Goal: Information Seeking & Learning: Check status

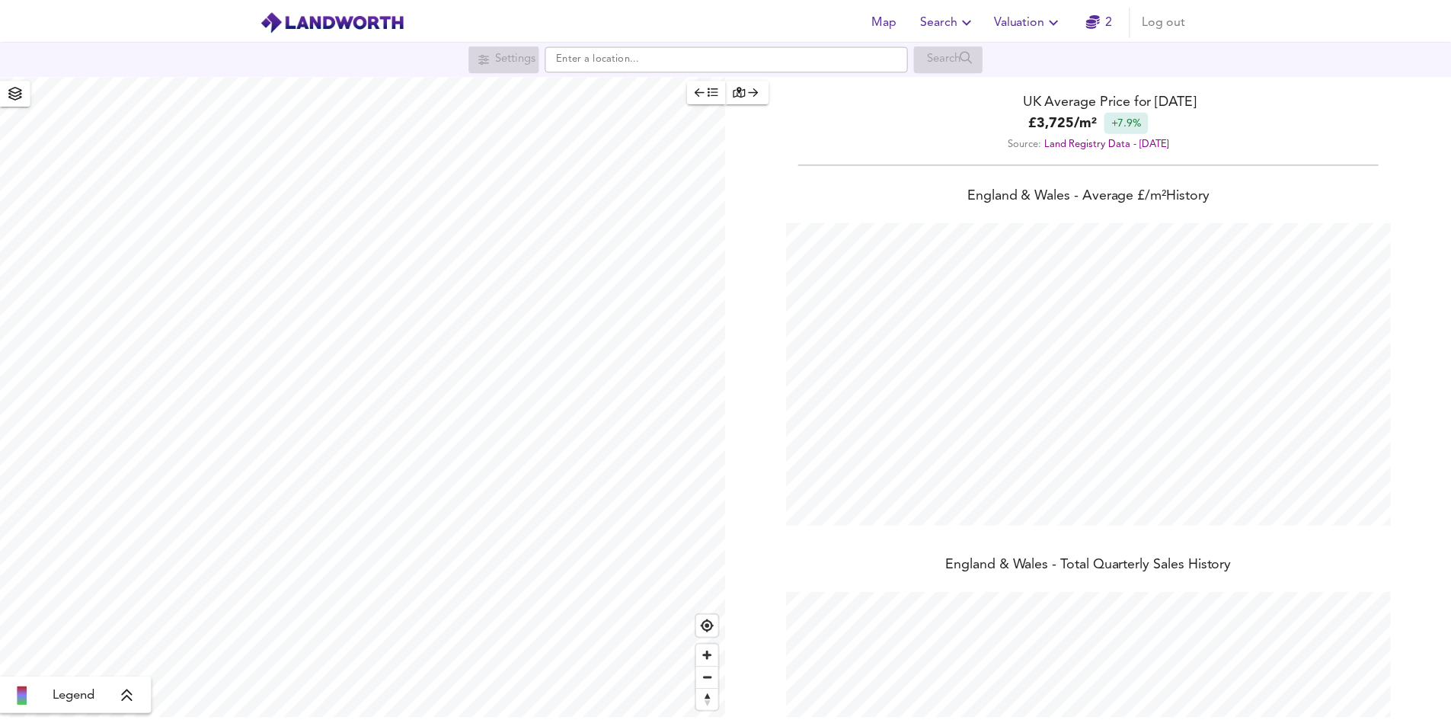
scroll to position [720, 1463]
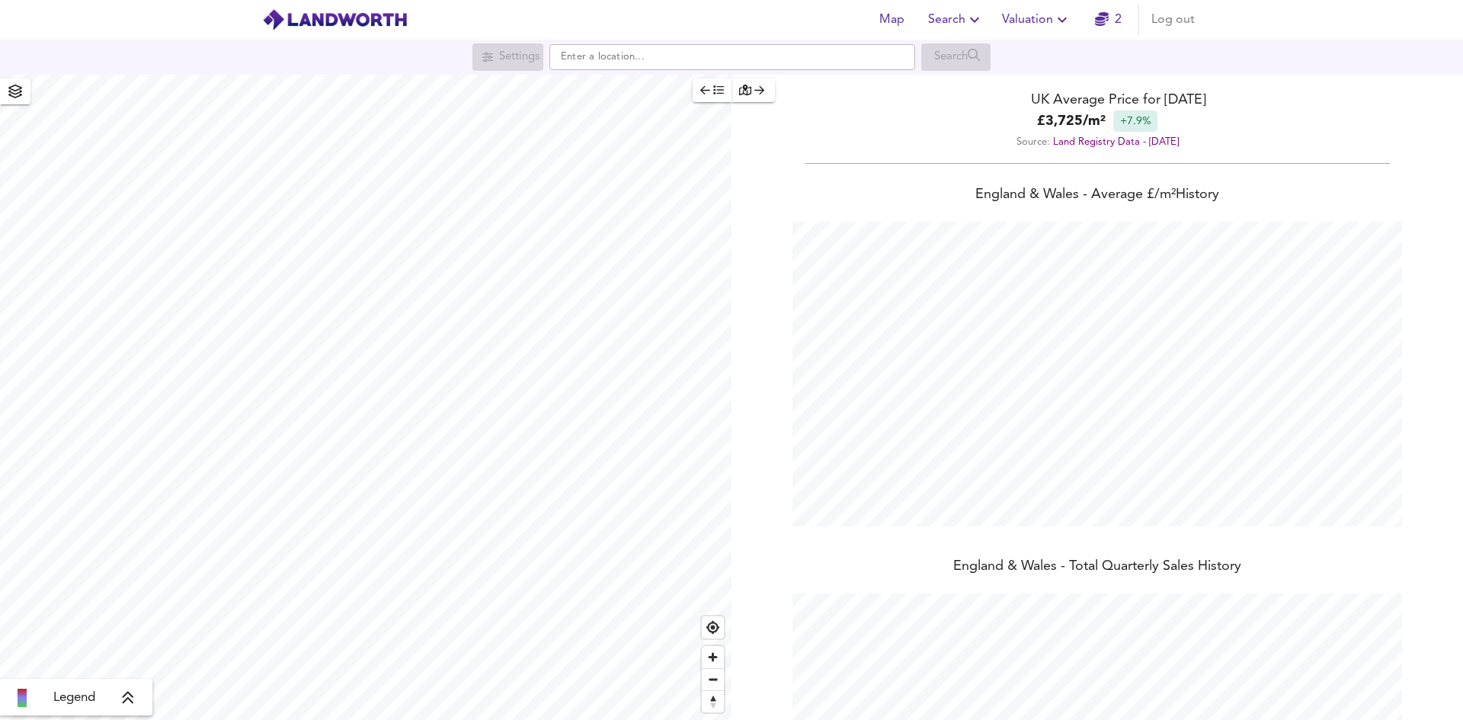
click at [1067, 18] on icon "button" at bounding box center [1061, 20] width 9 height 5
click at [1042, 82] on li "Valuation Report History" at bounding box center [1036, 82] width 182 height 27
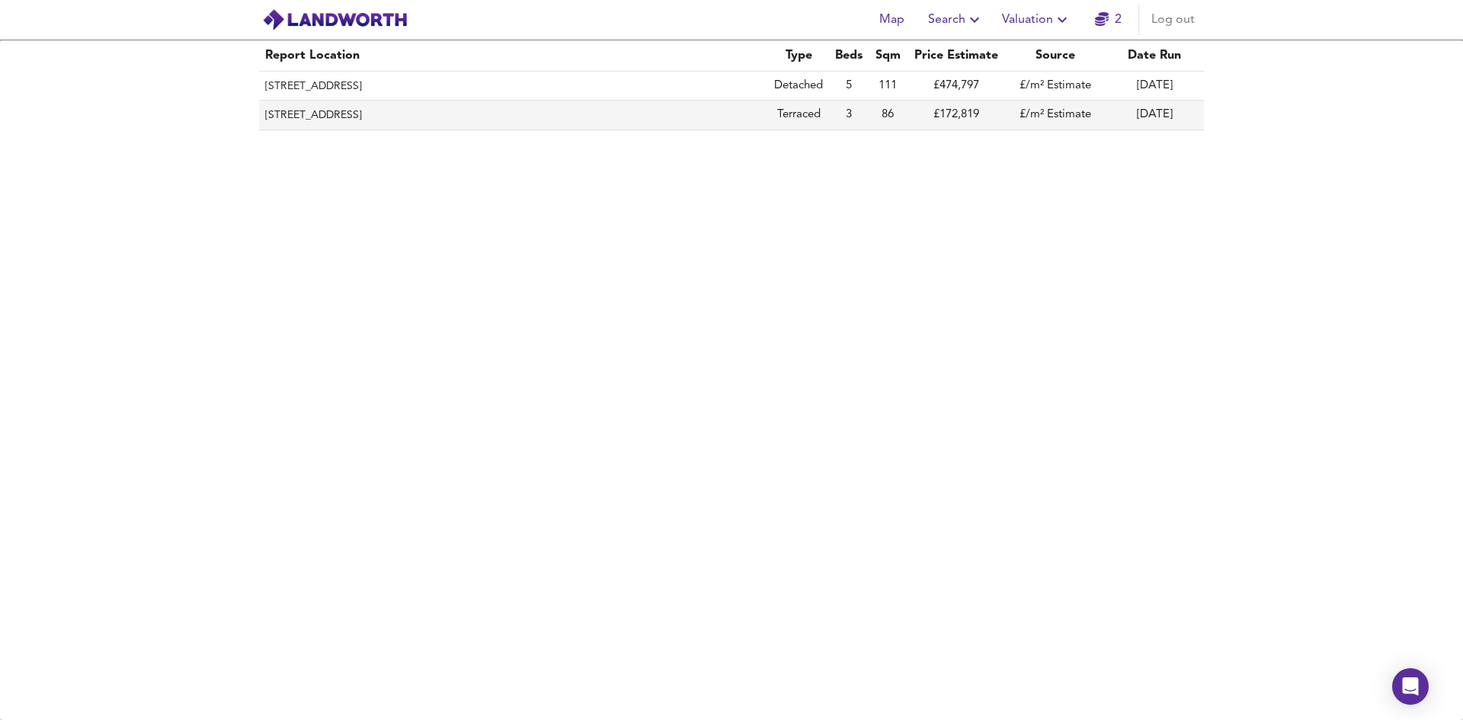
click at [655, 117] on th "[STREET_ADDRESS]" at bounding box center [513, 115] width 509 height 29
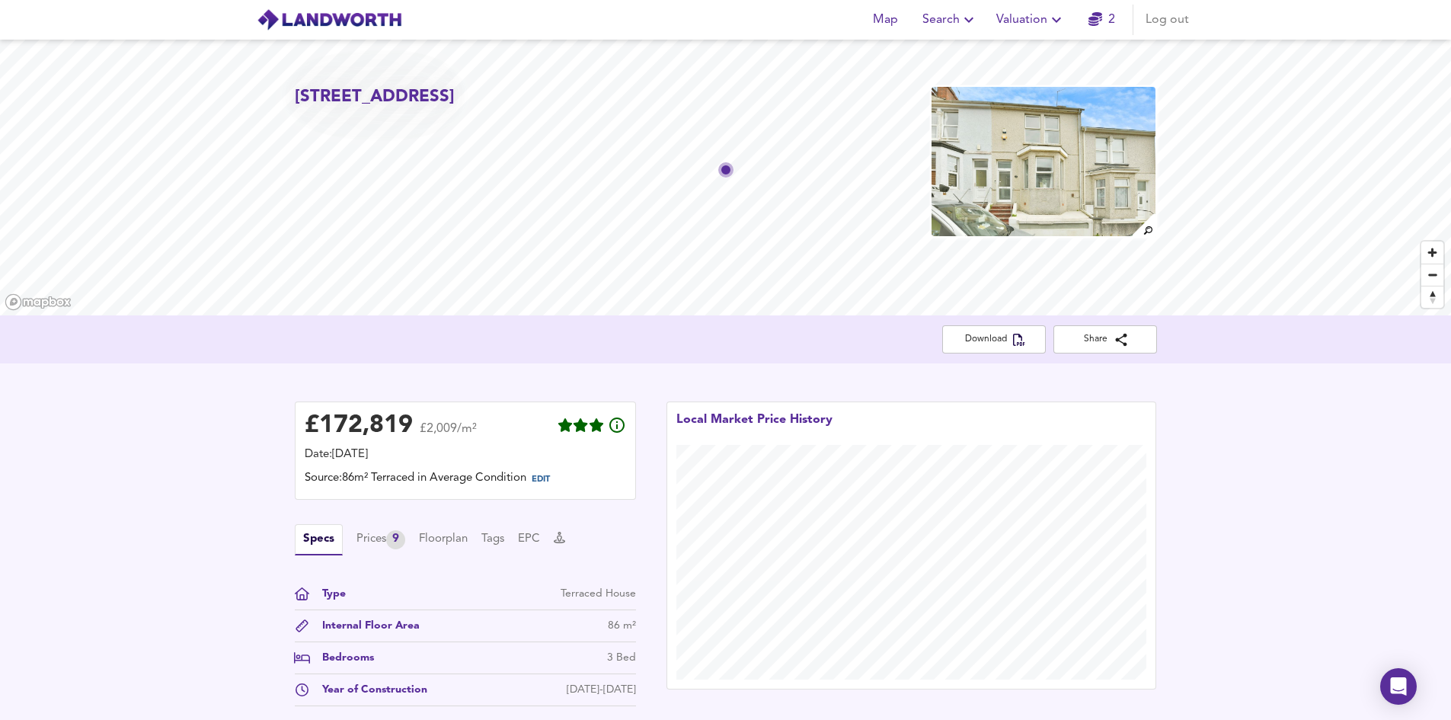
drag, startPoint x: 381, startPoint y: 121, endPoint x: 446, endPoint y: 125, distance: 65.6
click at [446, 109] on h2 "[STREET_ADDRESS]" at bounding box center [375, 97] width 160 height 24
copy h2 "PL2 2EH"
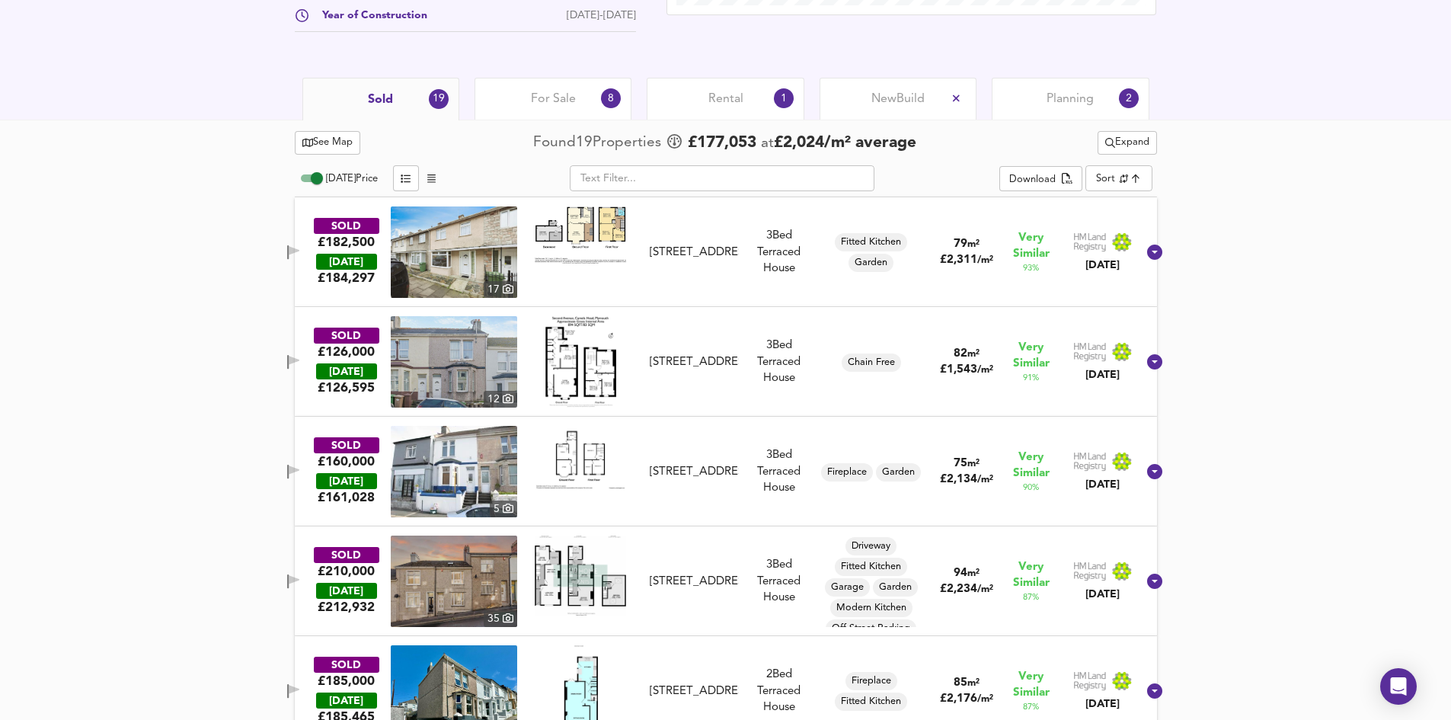
scroll to position [381, 0]
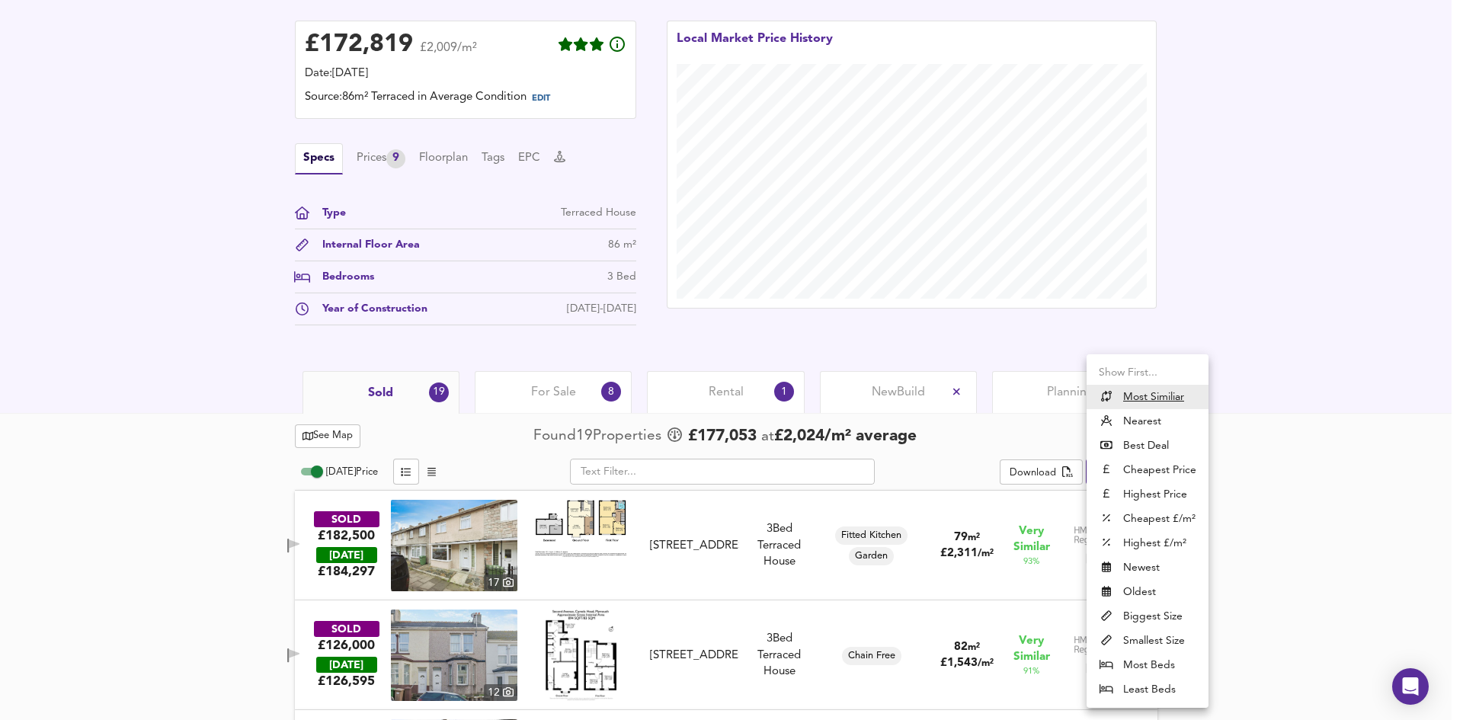
click at [1275, 347] on div at bounding box center [731, 360] width 1463 height 720
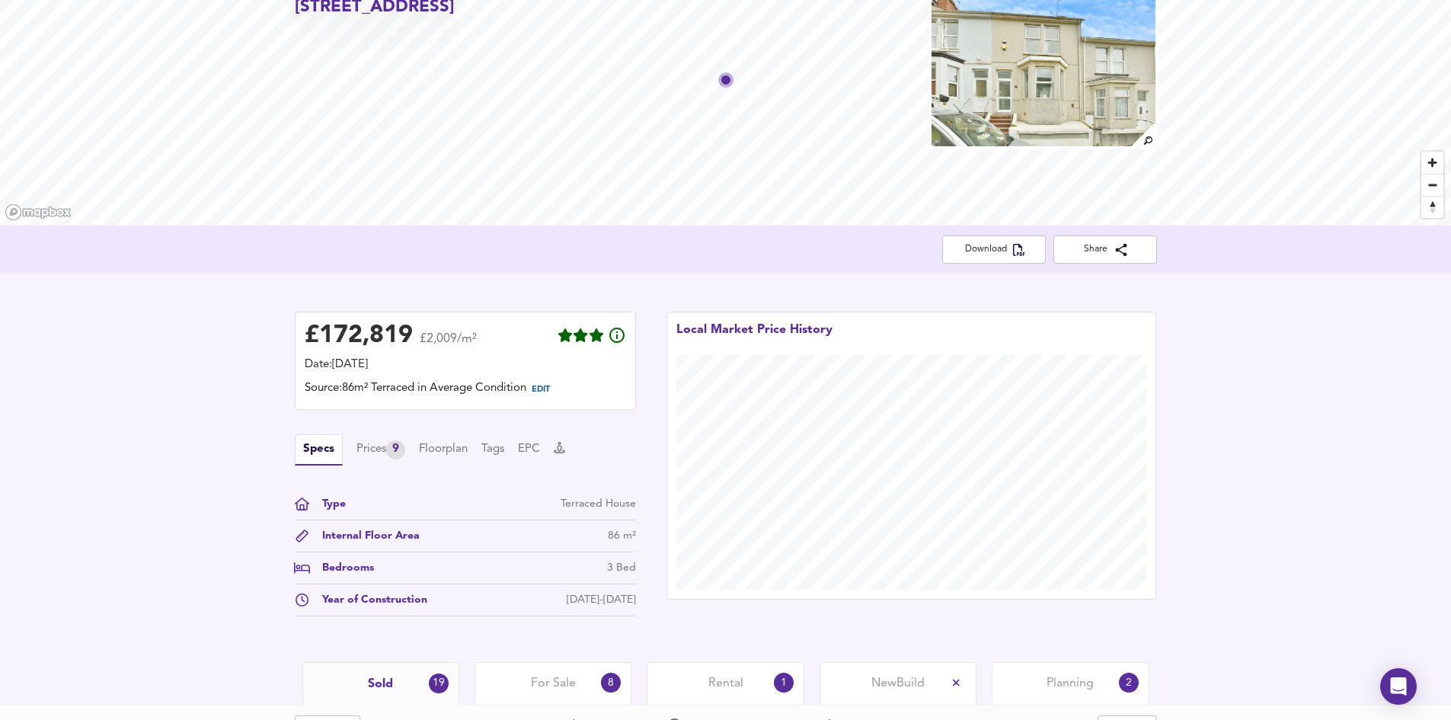
scroll to position [0, 0]
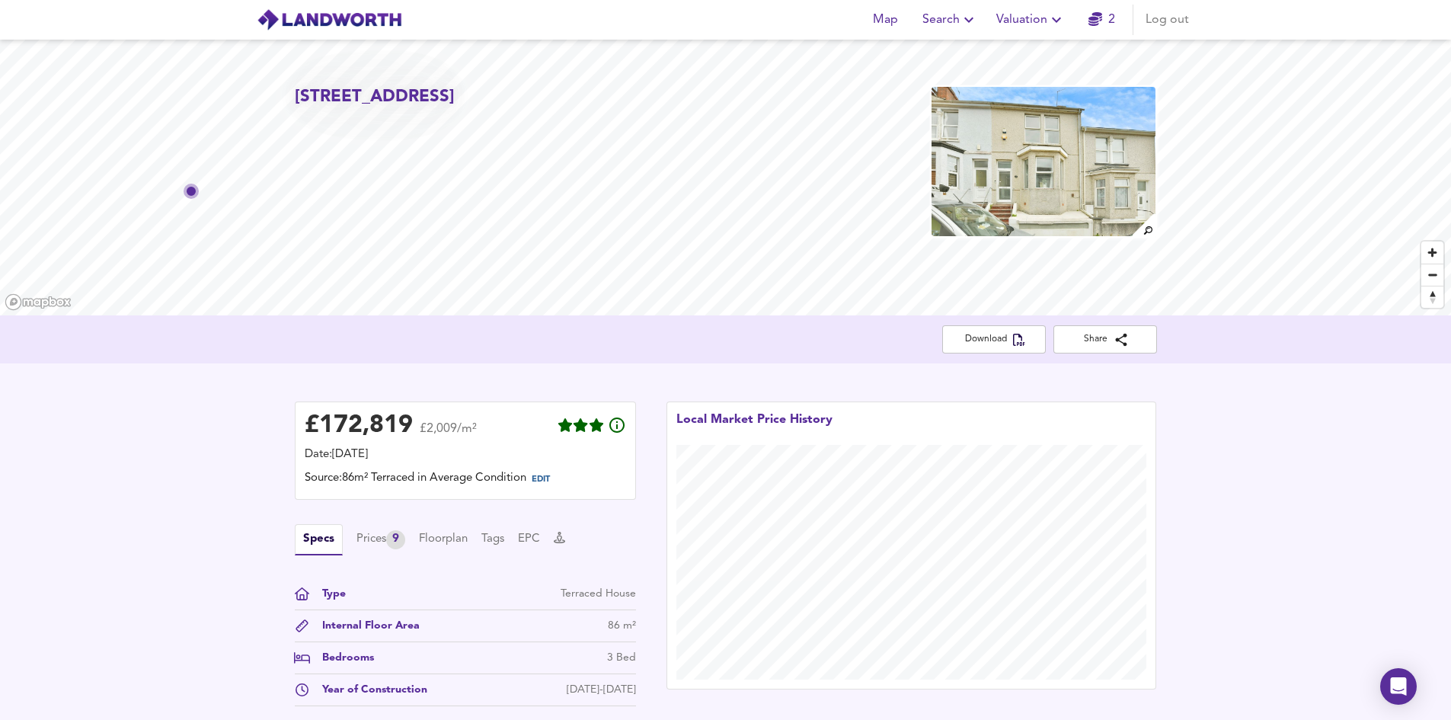
click at [1063, 20] on icon "button" at bounding box center [1057, 20] width 18 height 18
click at [1039, 84] on li "Valuation Report History" at bounding box center [1031, 82] width 182 height 27
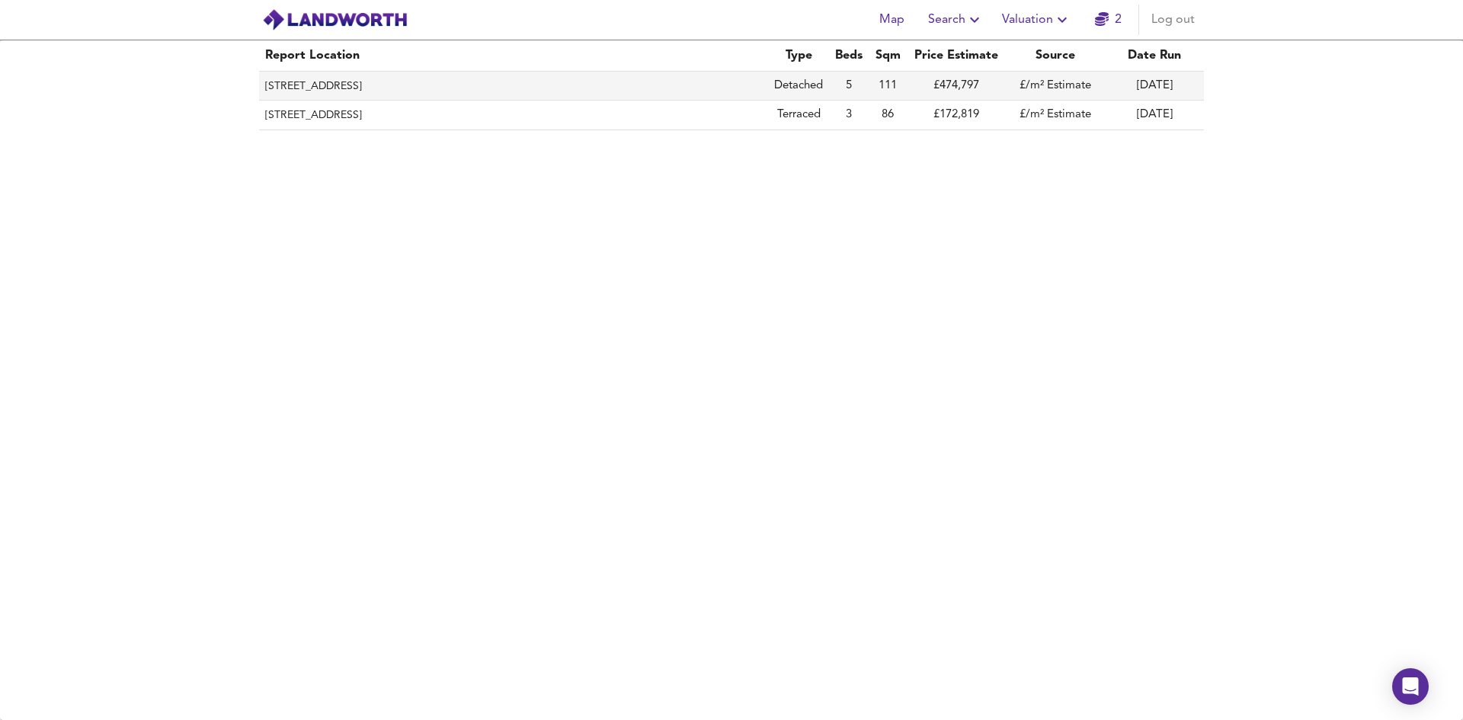
click at [656, 80] on th "[STREET_ADDRESS]" at bounding box center [513, 86] width 509 height 29
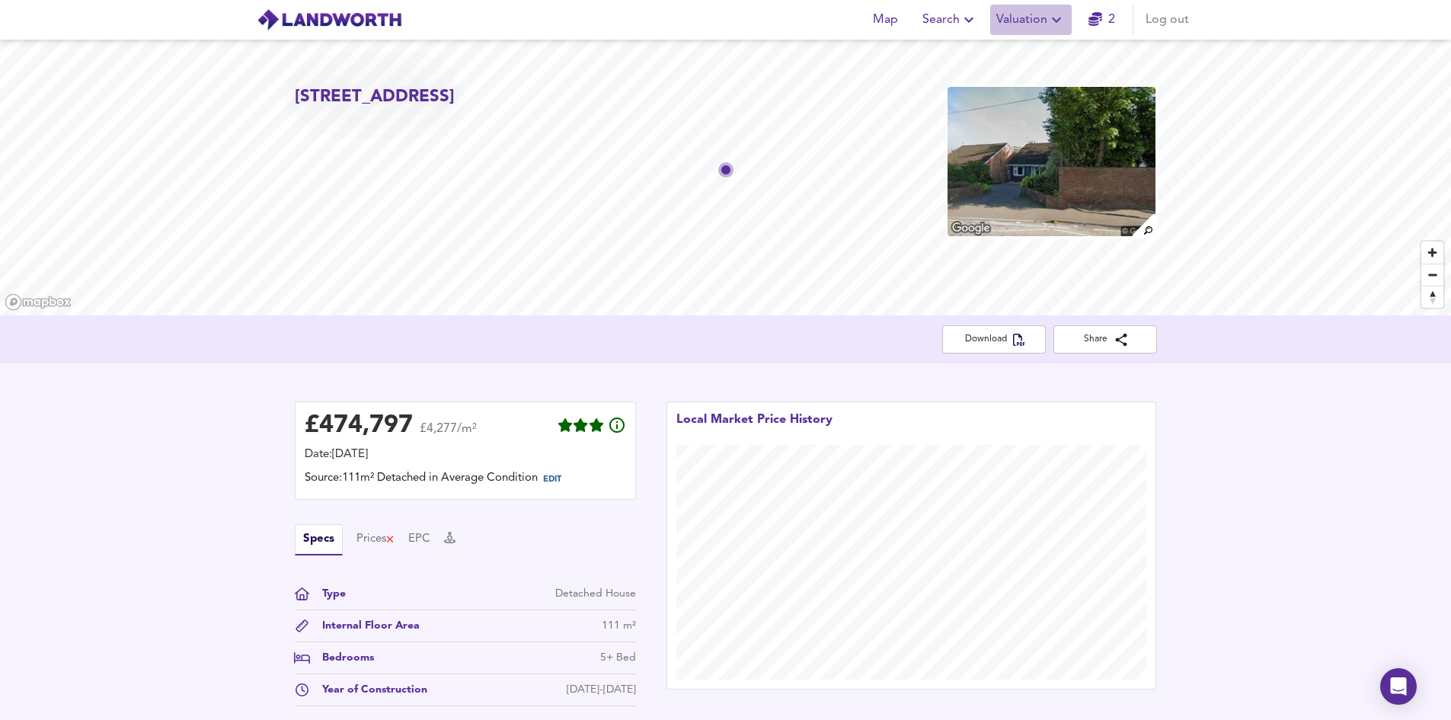
click at [1055, 16] on icon "button" at bounding box center [1057, 20] width 18 height 18
click at [1027, 83] on li "Valuation Report History" at bounding box center [1031, 82] width 182 height 27
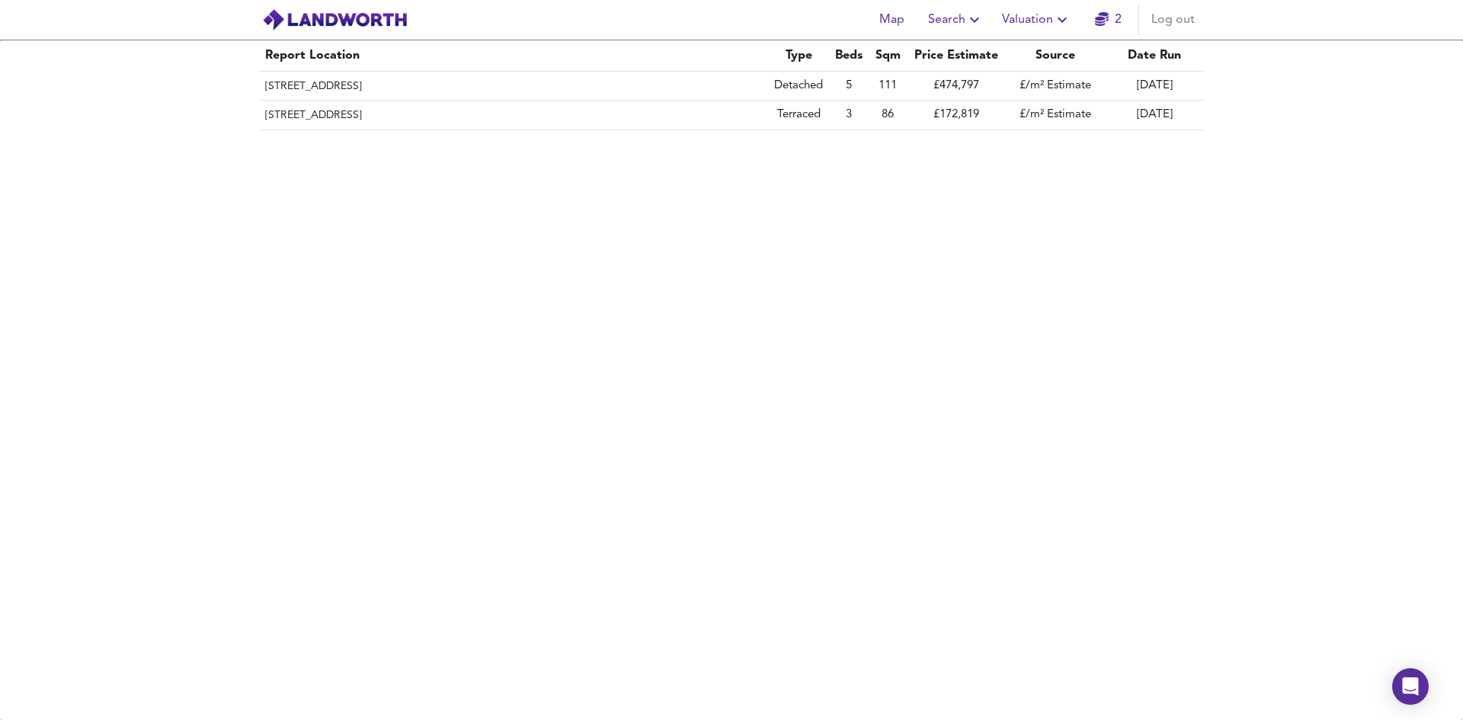
click at [1063, 17] on icon "button" at bounding box center [1062, 20] width 18 height 18
click at [955, 231] on div "Report Location Type Beds Sqm Price Estimate Source Date Run [STREET_ADDRESS] D…" at bounding box center [731, 380] width 1463 height 680
click at [979, 19] on icon "button" at bounding box center [974, 20] width 9 height 5
click at [959, 232] on div "Report Location Type Beds Sqm Price Estimate Source Date Run [STREET_ADDRESS] D…" at bounding box center [731, 380] width 1463 height 680
click at [1065, 19] on icon "button" at bounding box center [1061, 20] width 9 height 5
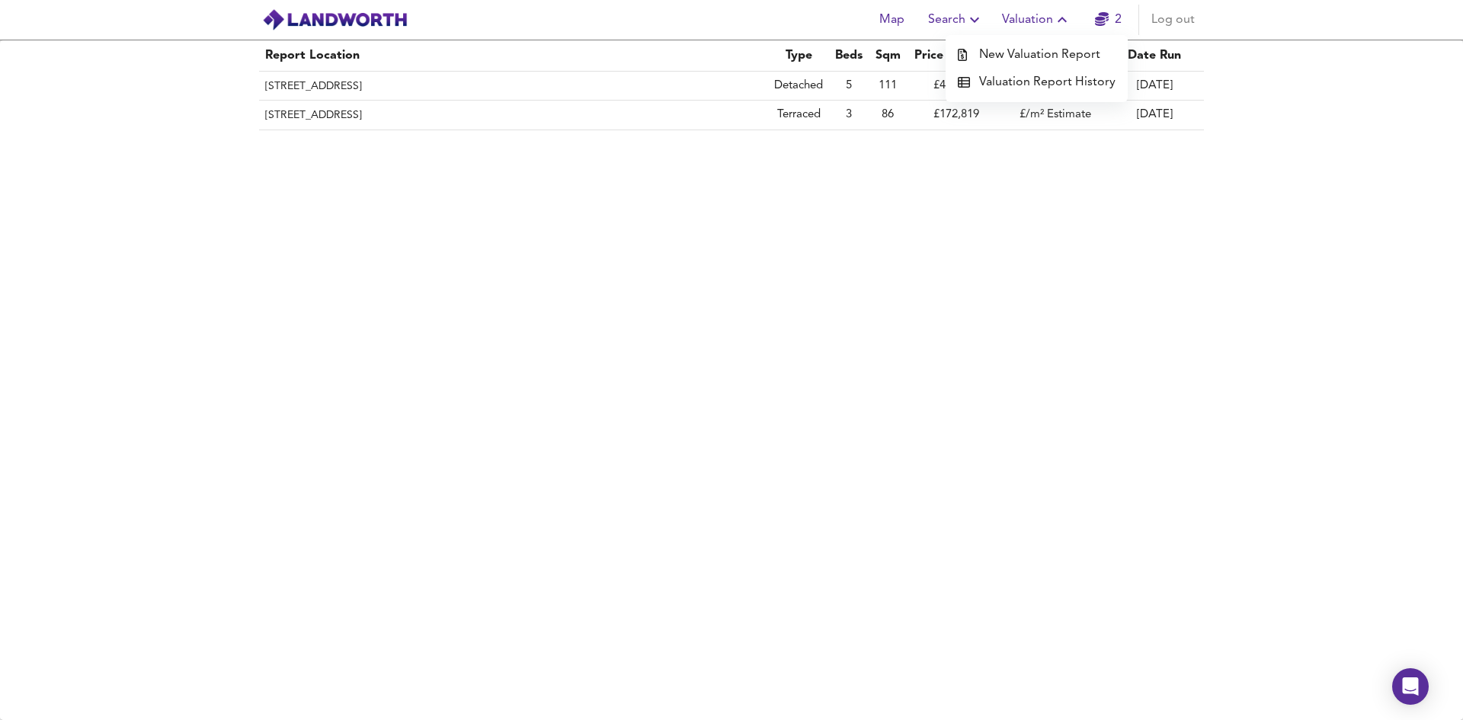
click at [1060, 55] on li "New Valuation Report" at bounding box center [1036, 54] width 182 height 27
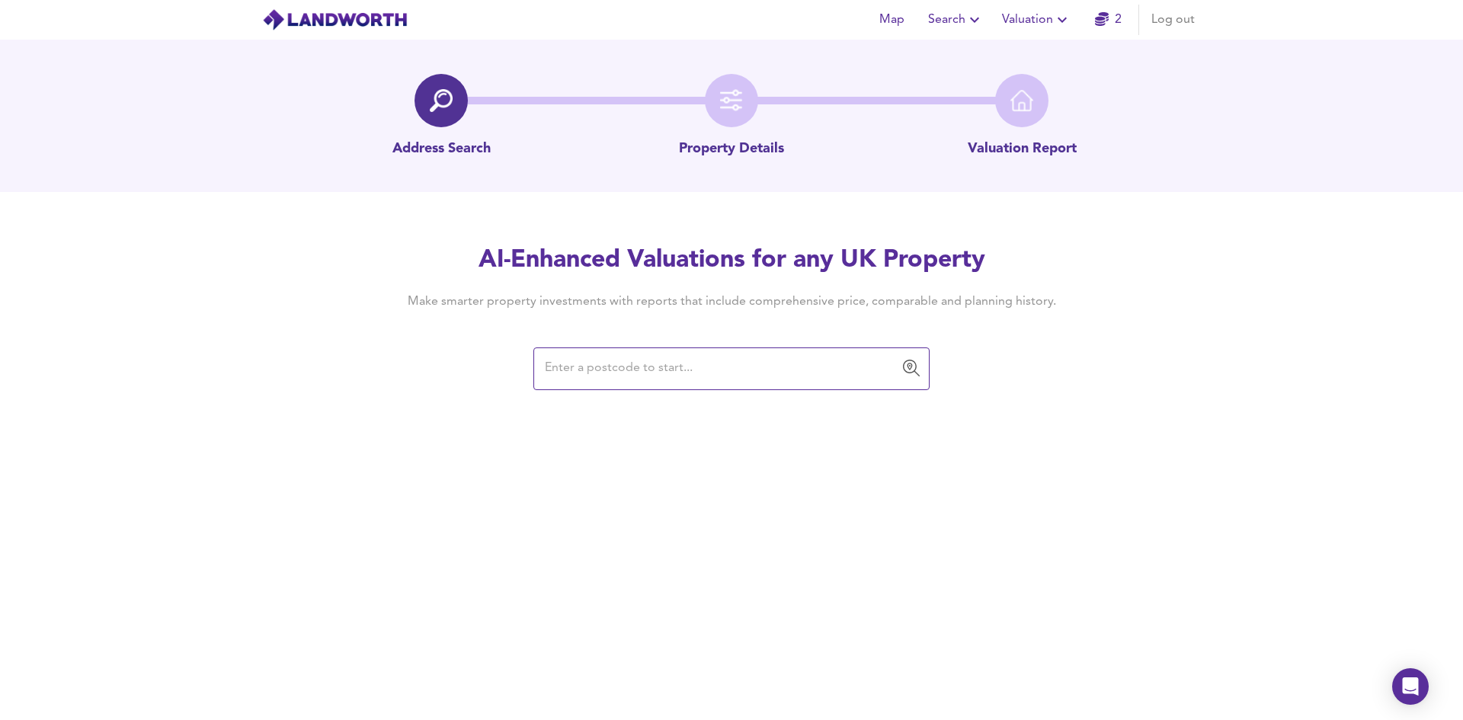
click at [694, 368] on input "text" at bounding box center [720, 368] width 360 height 29
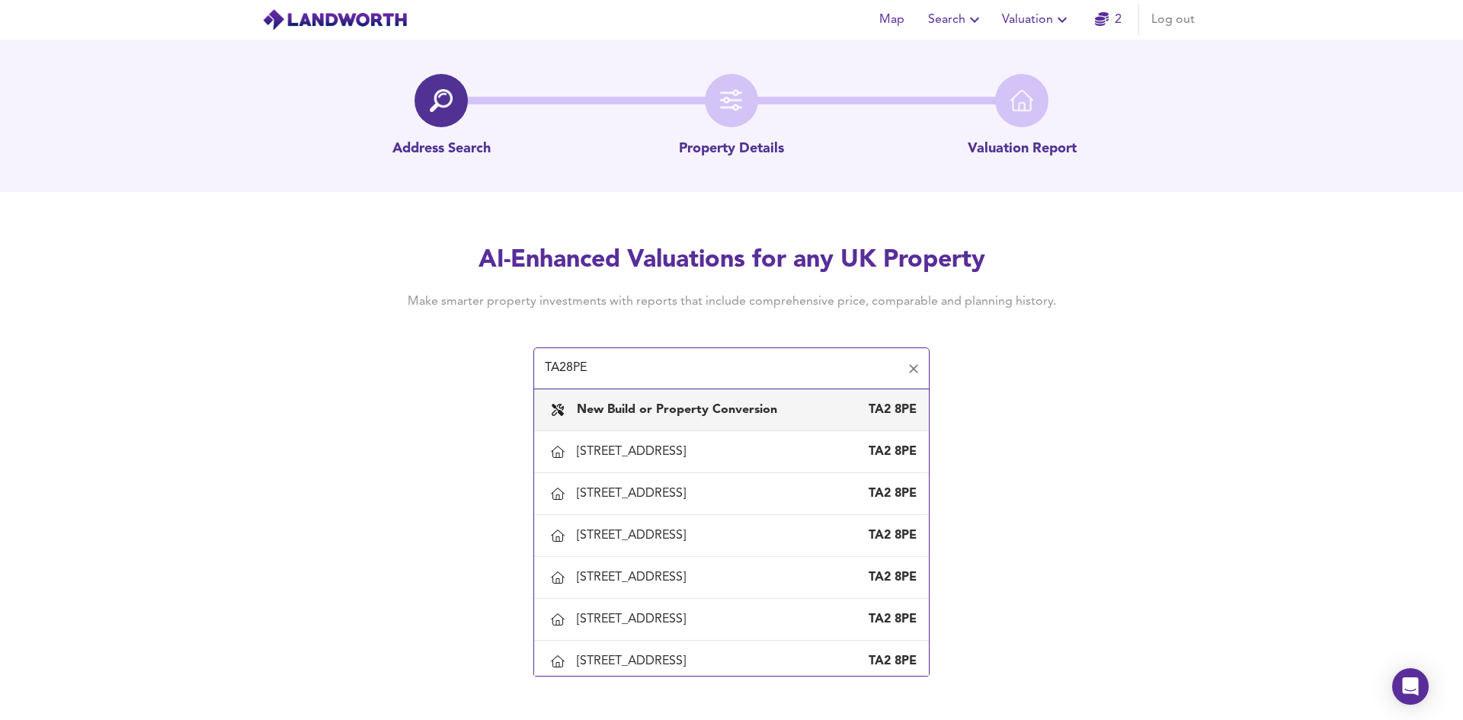
type input "TA28PE"
click at [1063, 22] on icon "button" at bounding box center [1061, 20] width 9 height 5
click at [1043, 76] on li "Valuation Report History" at bounding box center [1036, 82] width 182 height 27
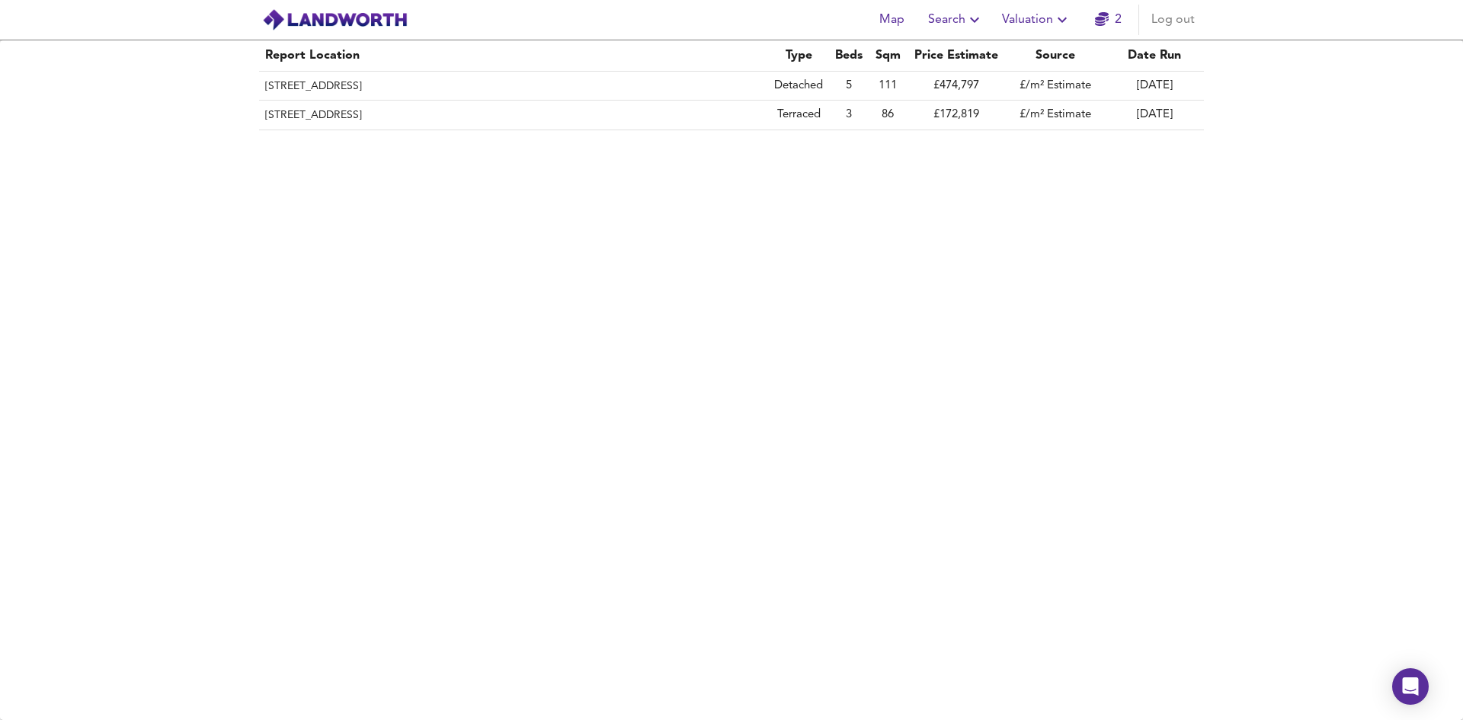
click at [975, 21] on icon "button" at bounding box center [974, 20] width 9 height 5
click at [977, 78] on li "Search History" at bounding box center [956, 82] width 151 height 27
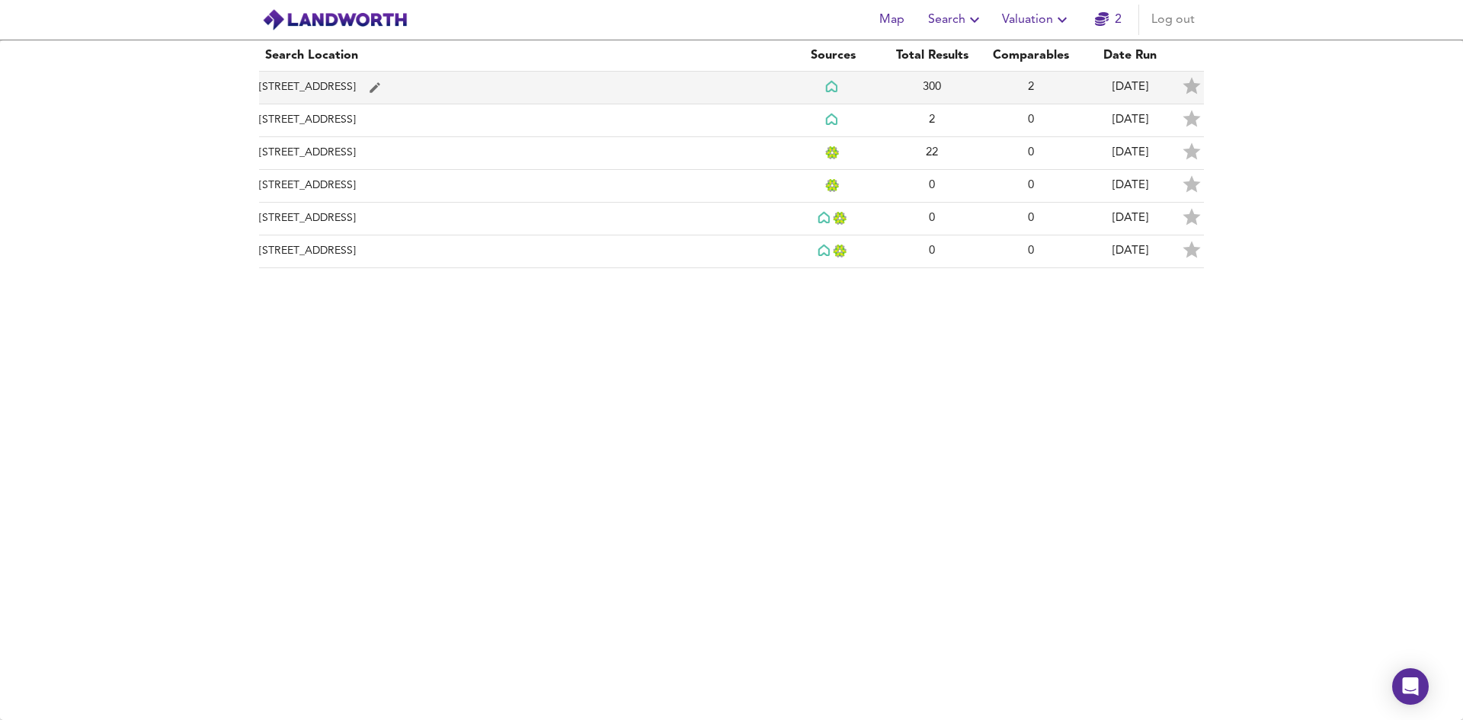
click at [673, 83] on td "[STREET_ADDRESS]" at bounding box center [521, 88] width 524 height 33
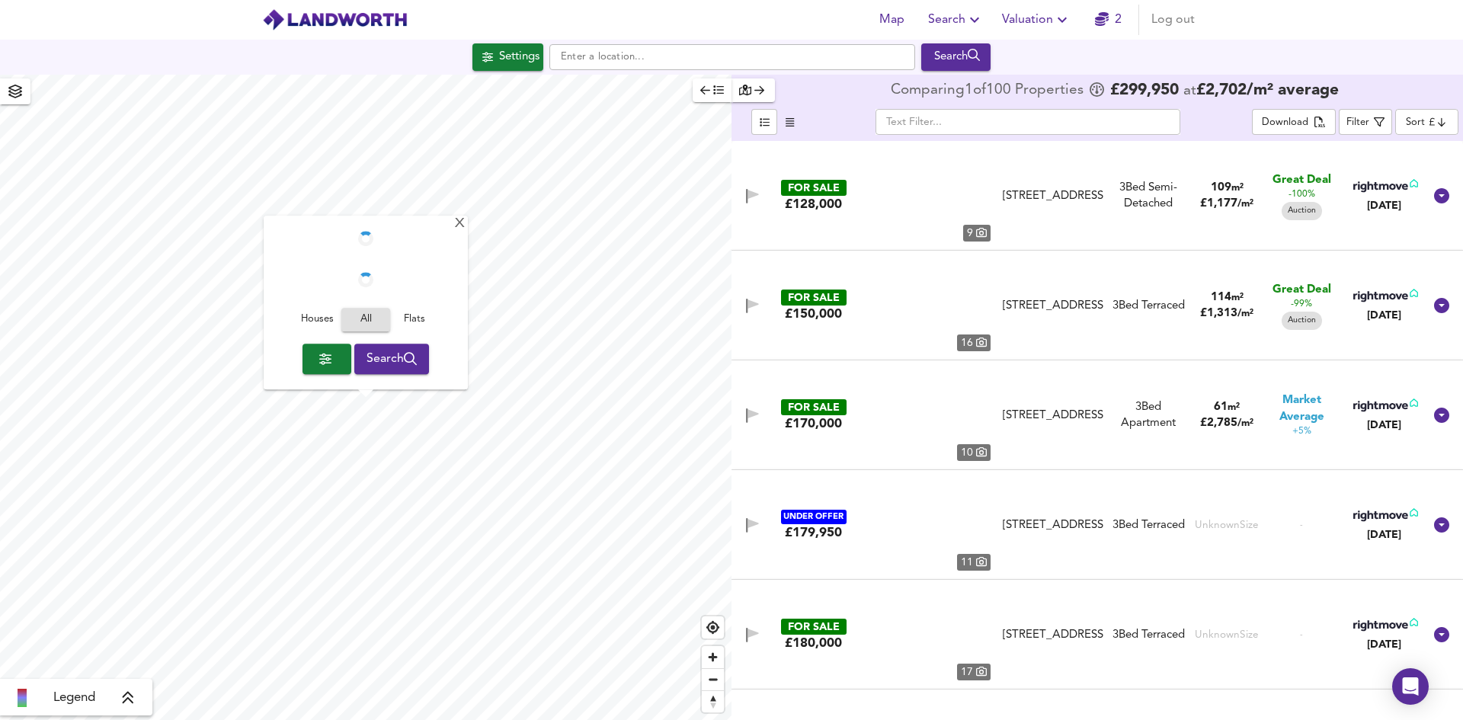
checkbox input "false"
checkbox input "true"
